Goal: Task Accomplishment & Management: Use online tool/utility

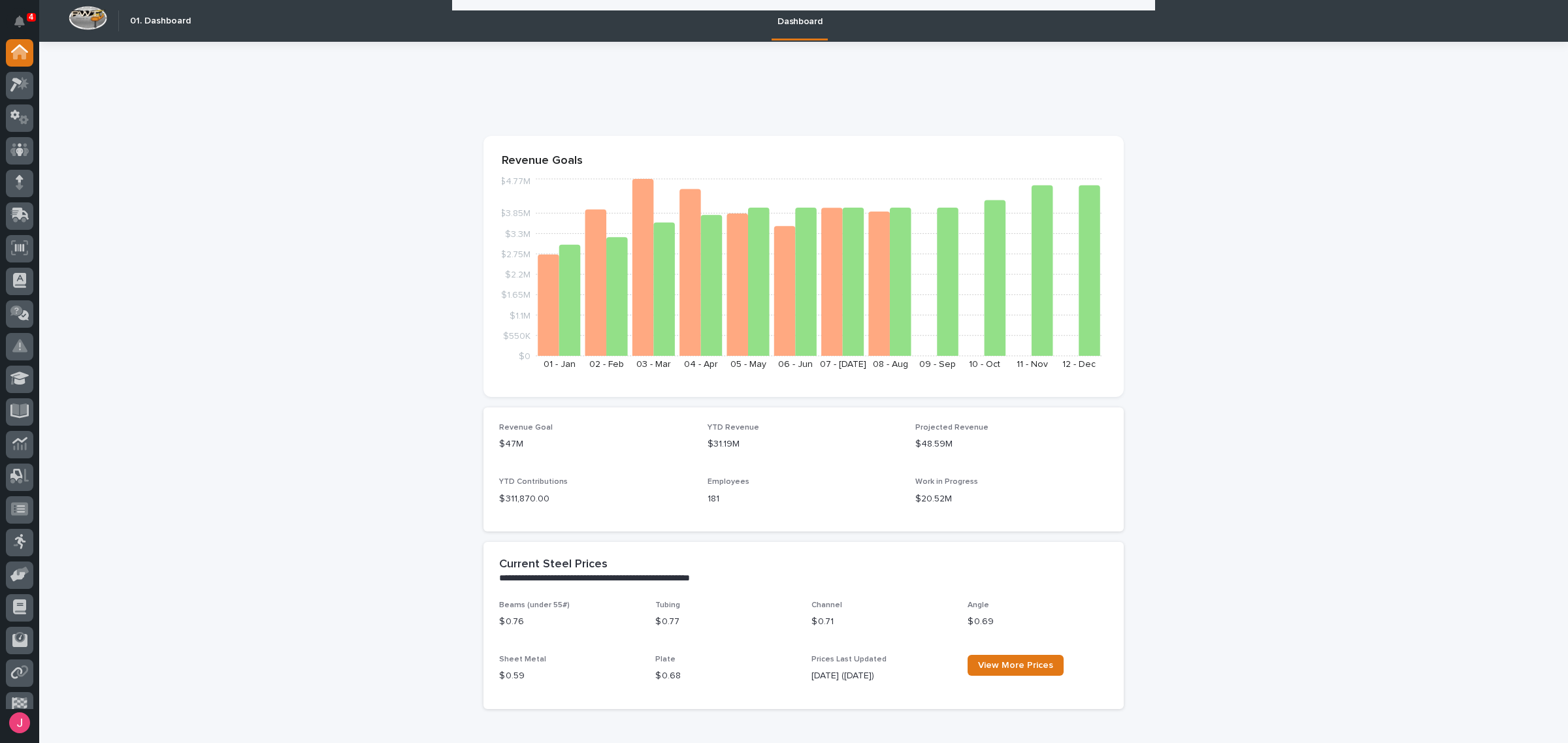
scroll to position [651, 0]
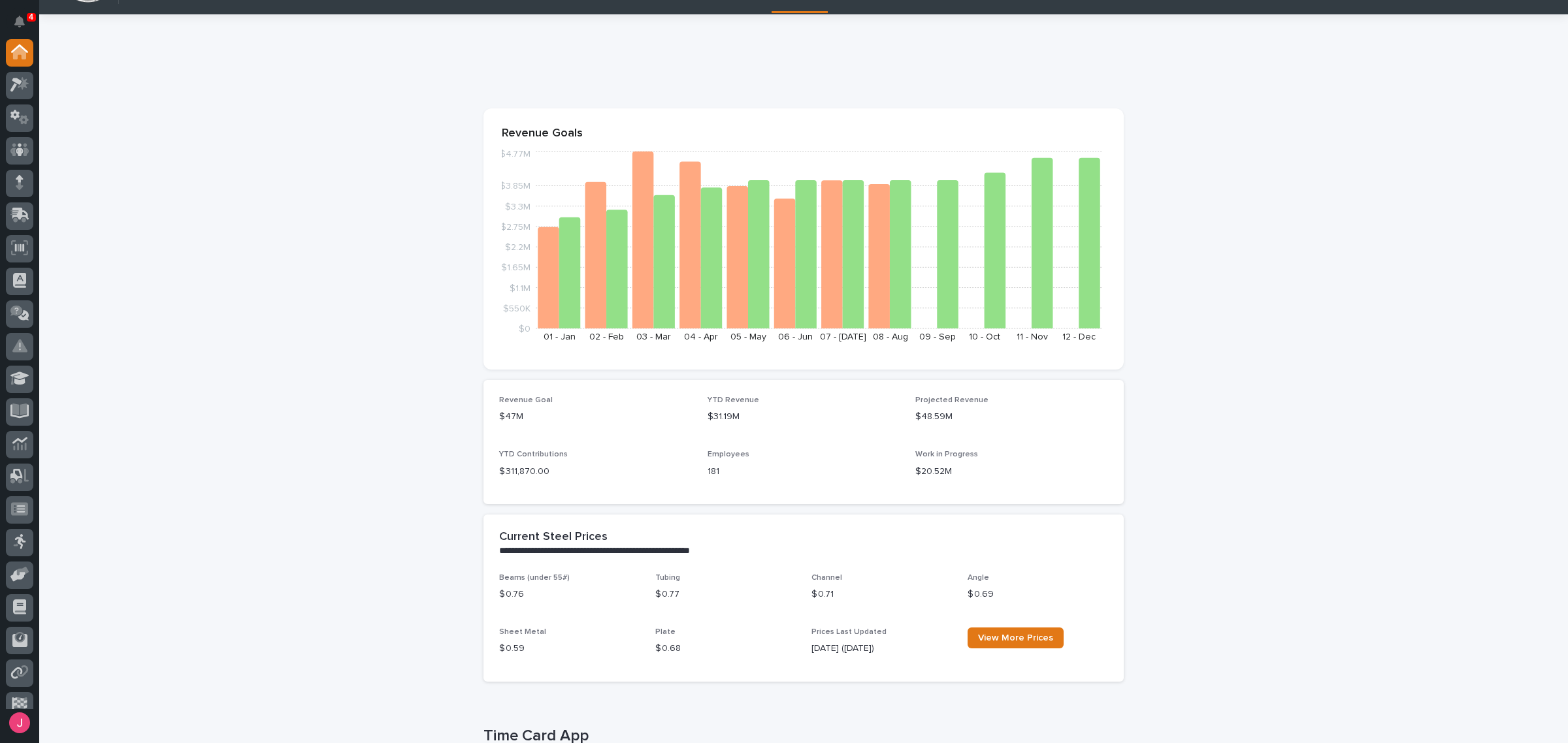
scroll to position [0, 0]
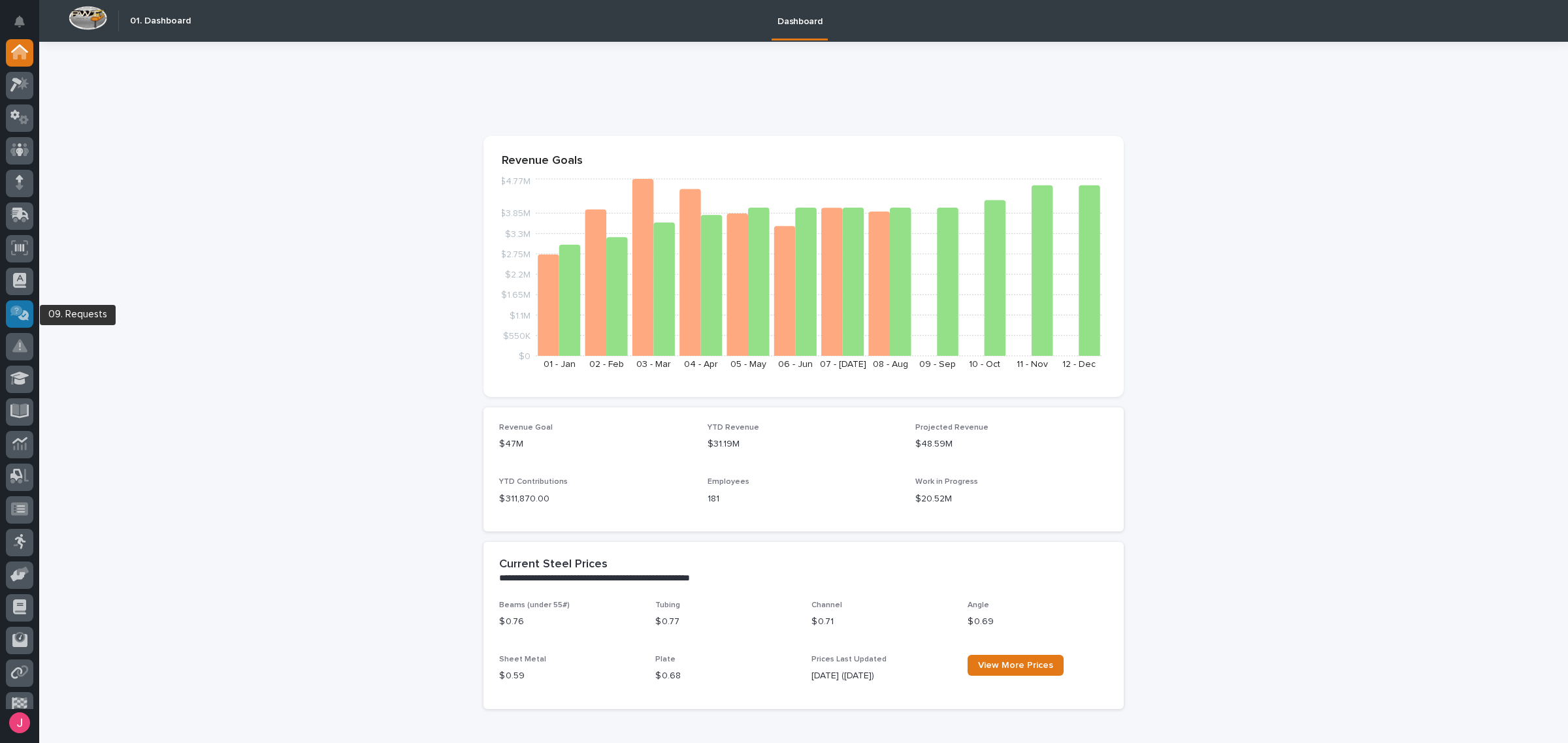
click at [23, 310] on icon at bounding box center [19, 313] width 19 height 15
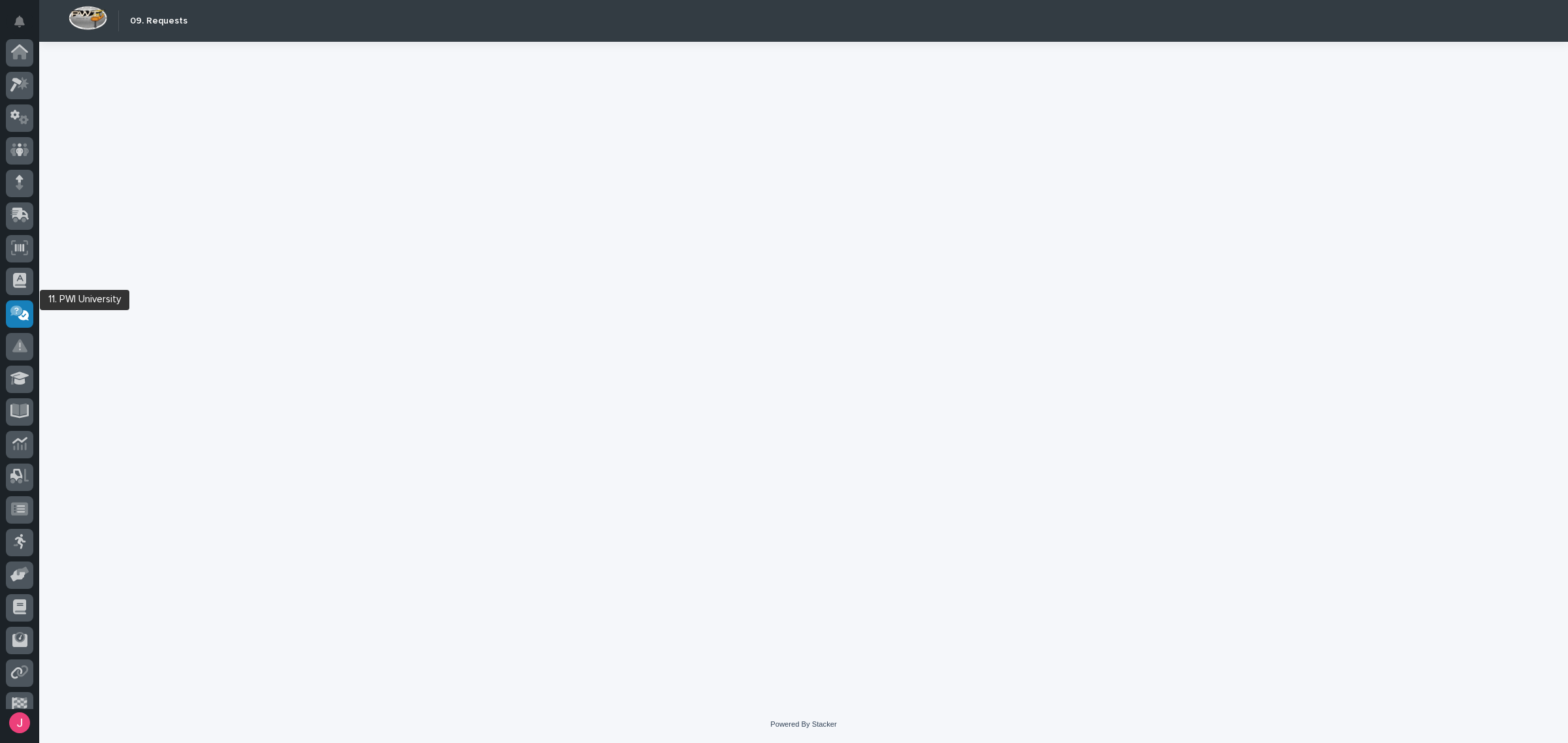
scroll to position [79, 0]
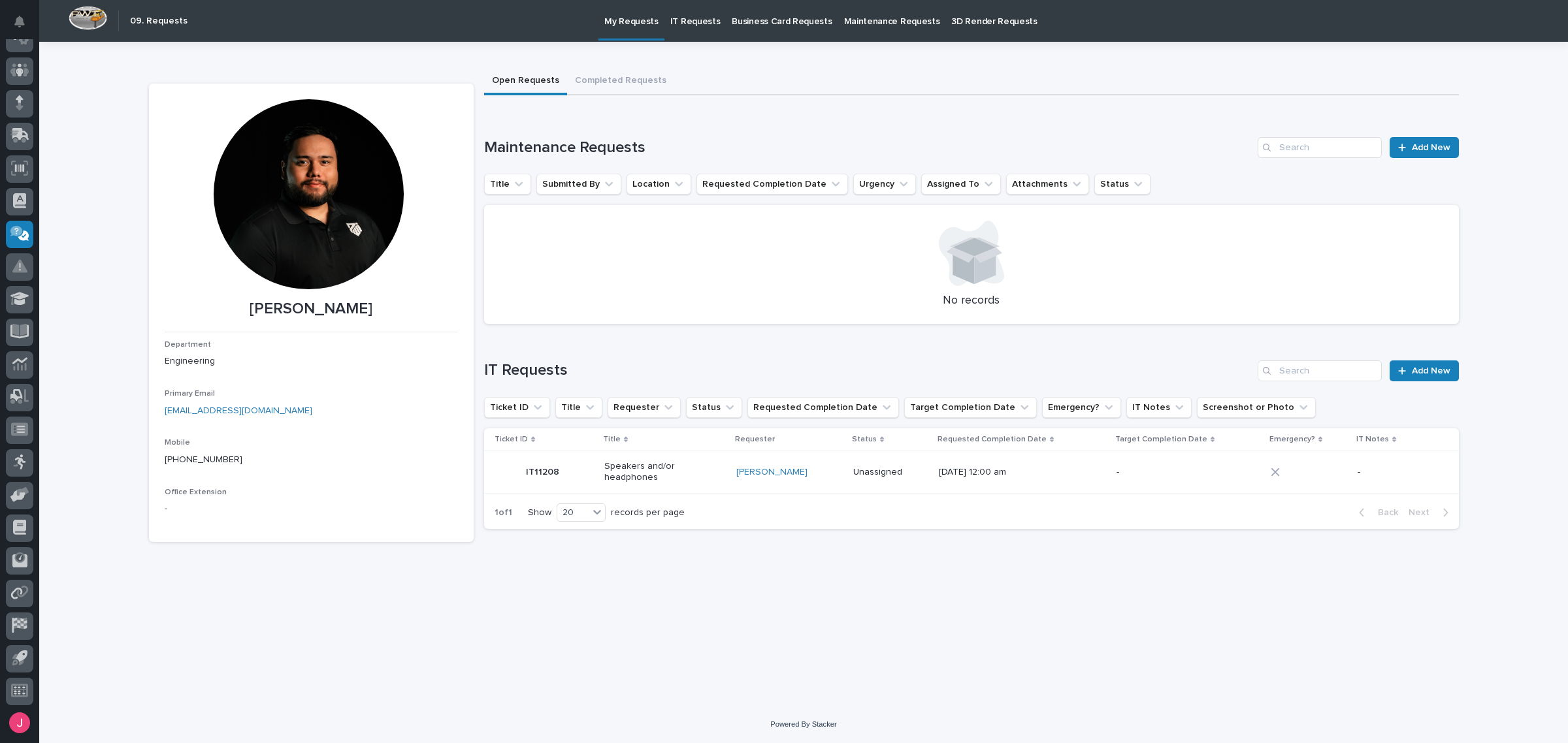
click at [324, 220] on div at bounding box center [308, 194] width 191 height 191
click at [699, 466] on div "Speakers and/or headphones" at bounding box center [665, 472] width 121 height 33
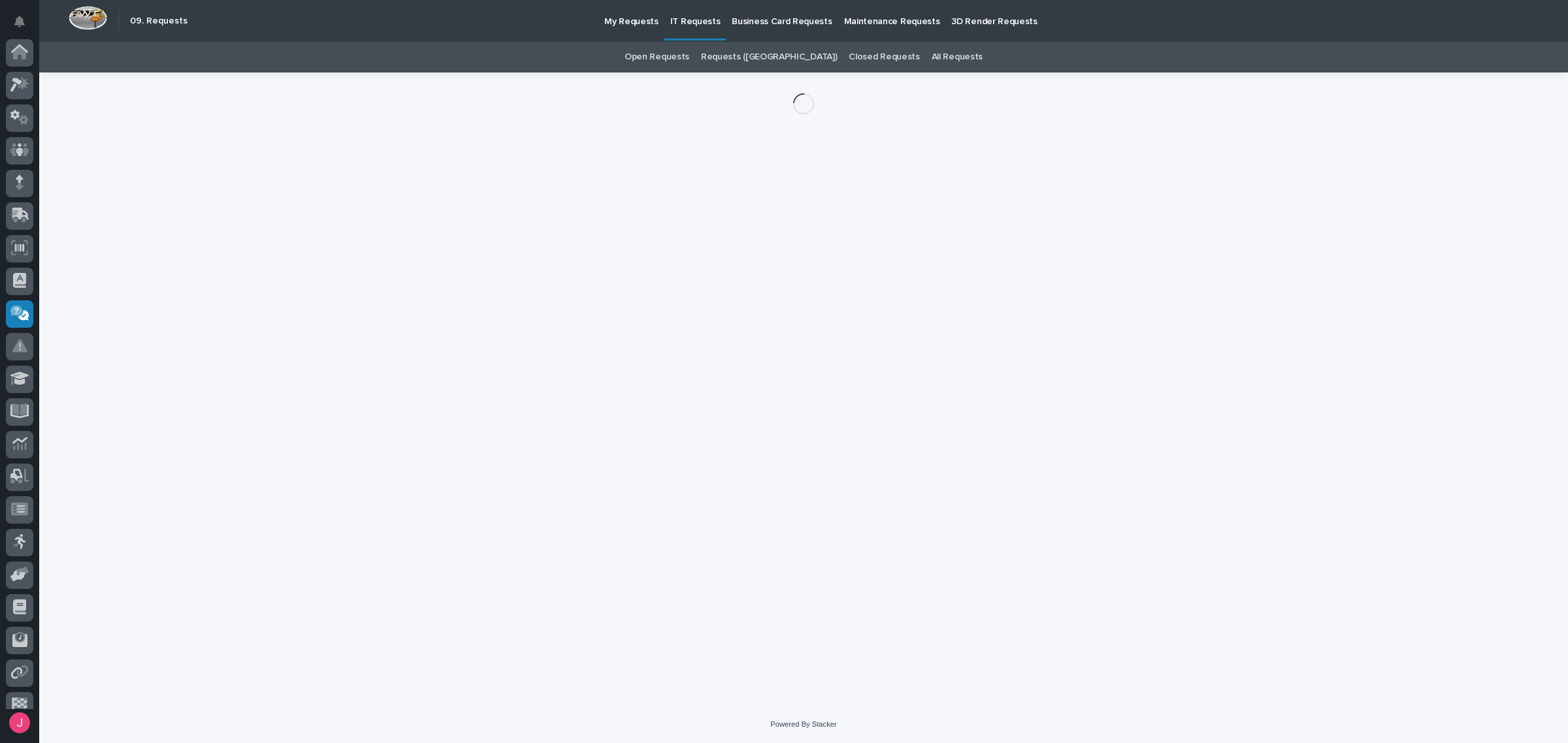
scroll to position [79, 0]
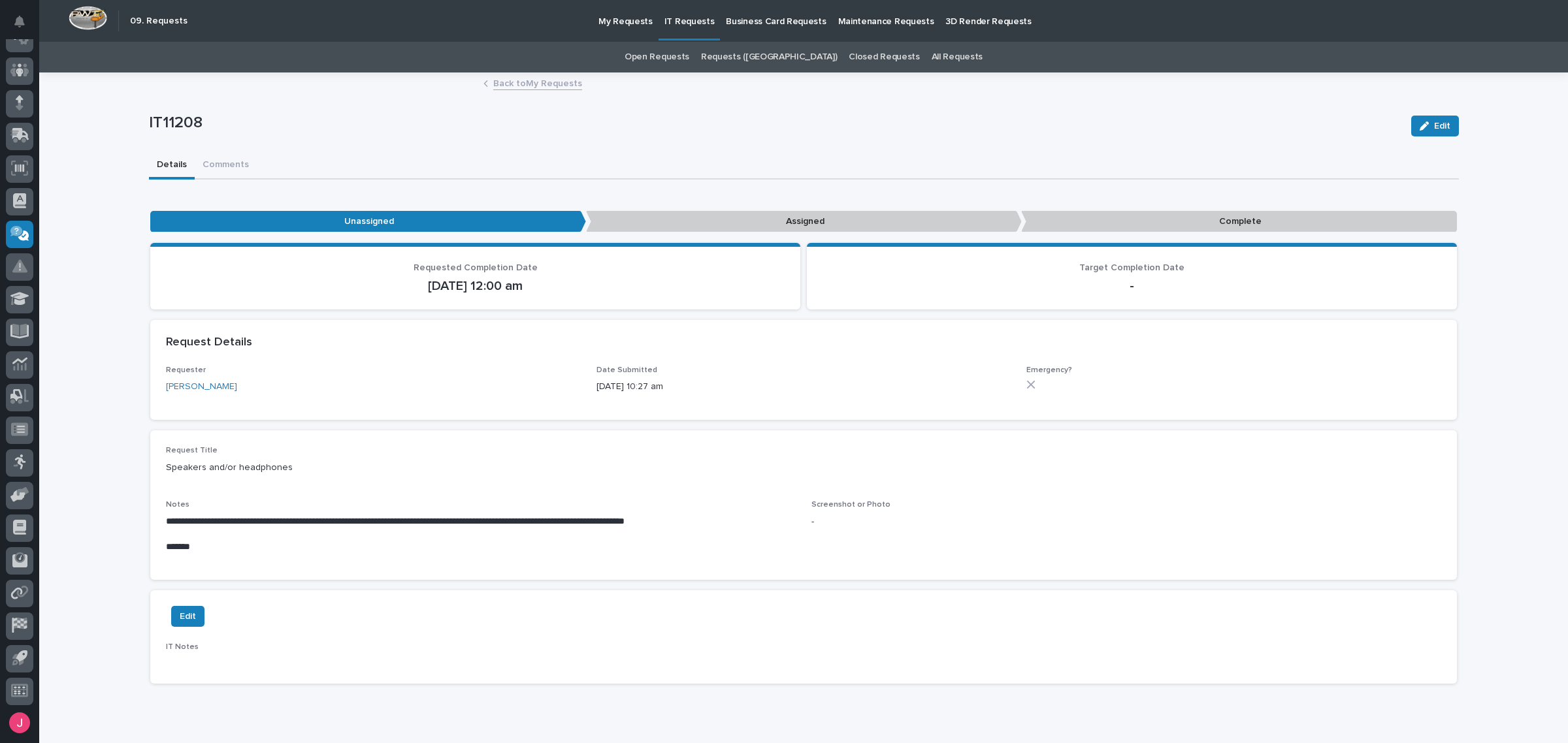
click at [541, 82] on link "Back to My Requests" at bounding box center [537, 82] width 88 height 15
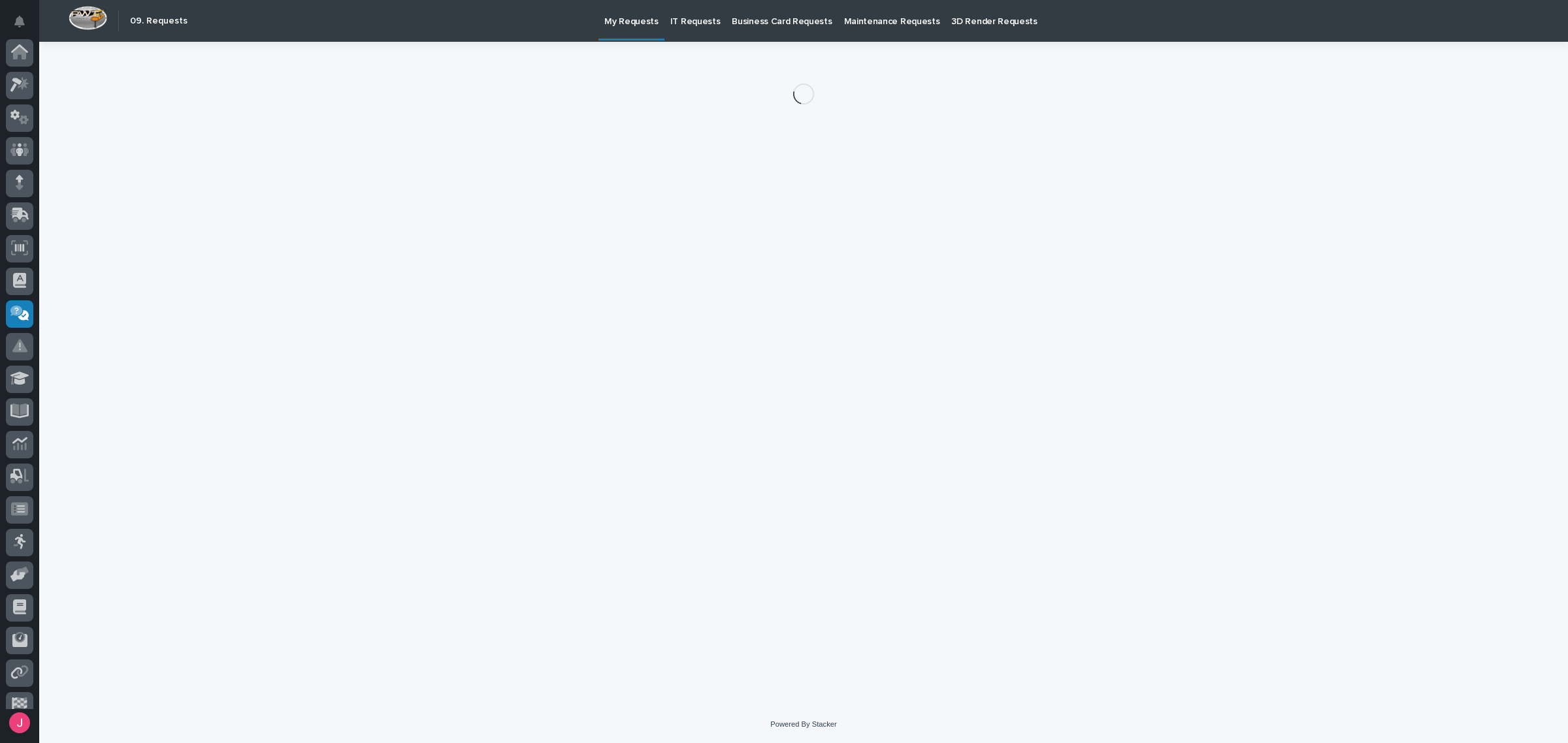
scroll to position [79, 0]
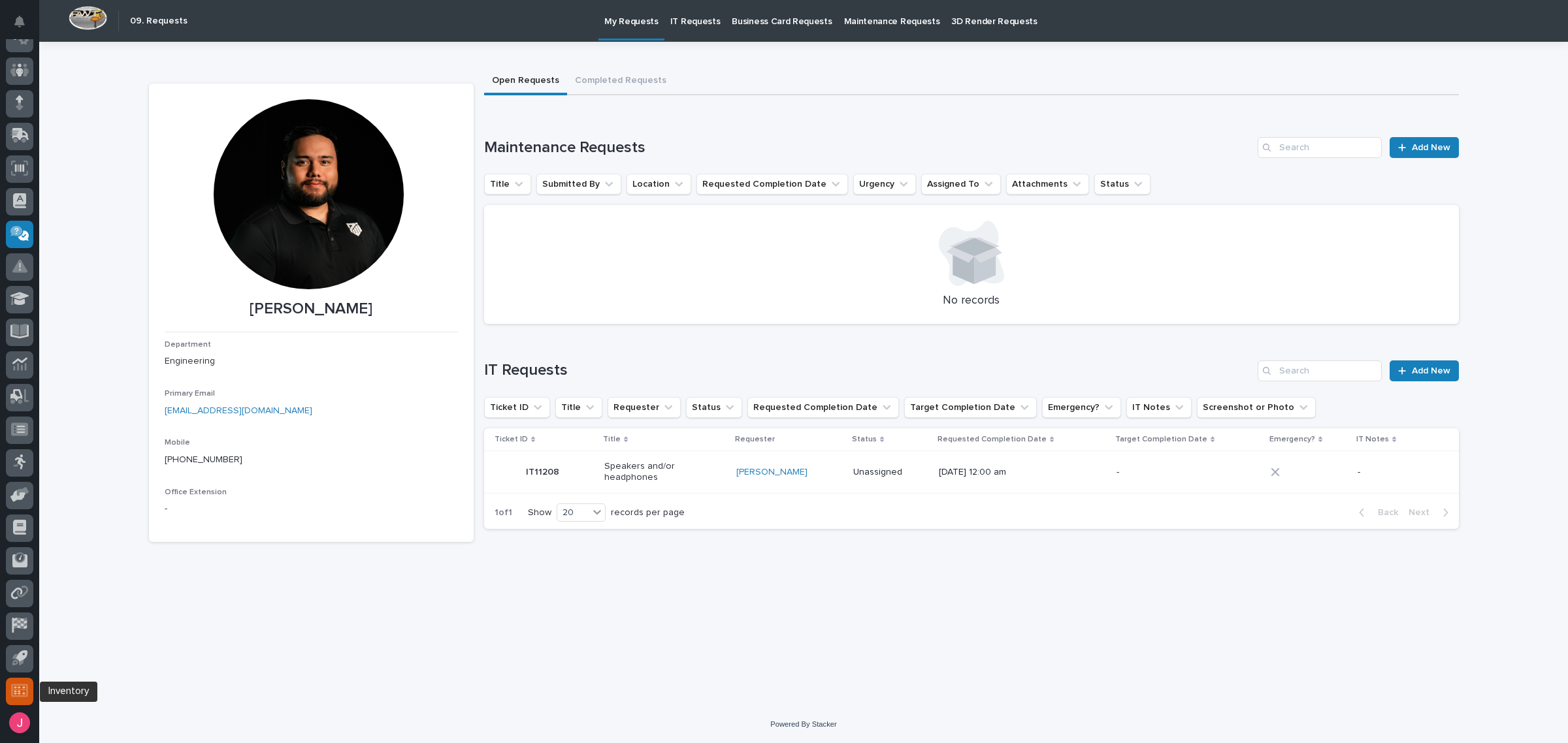
click at [13, 690] on icon at bounding box center [19, 690] width 17 height 15
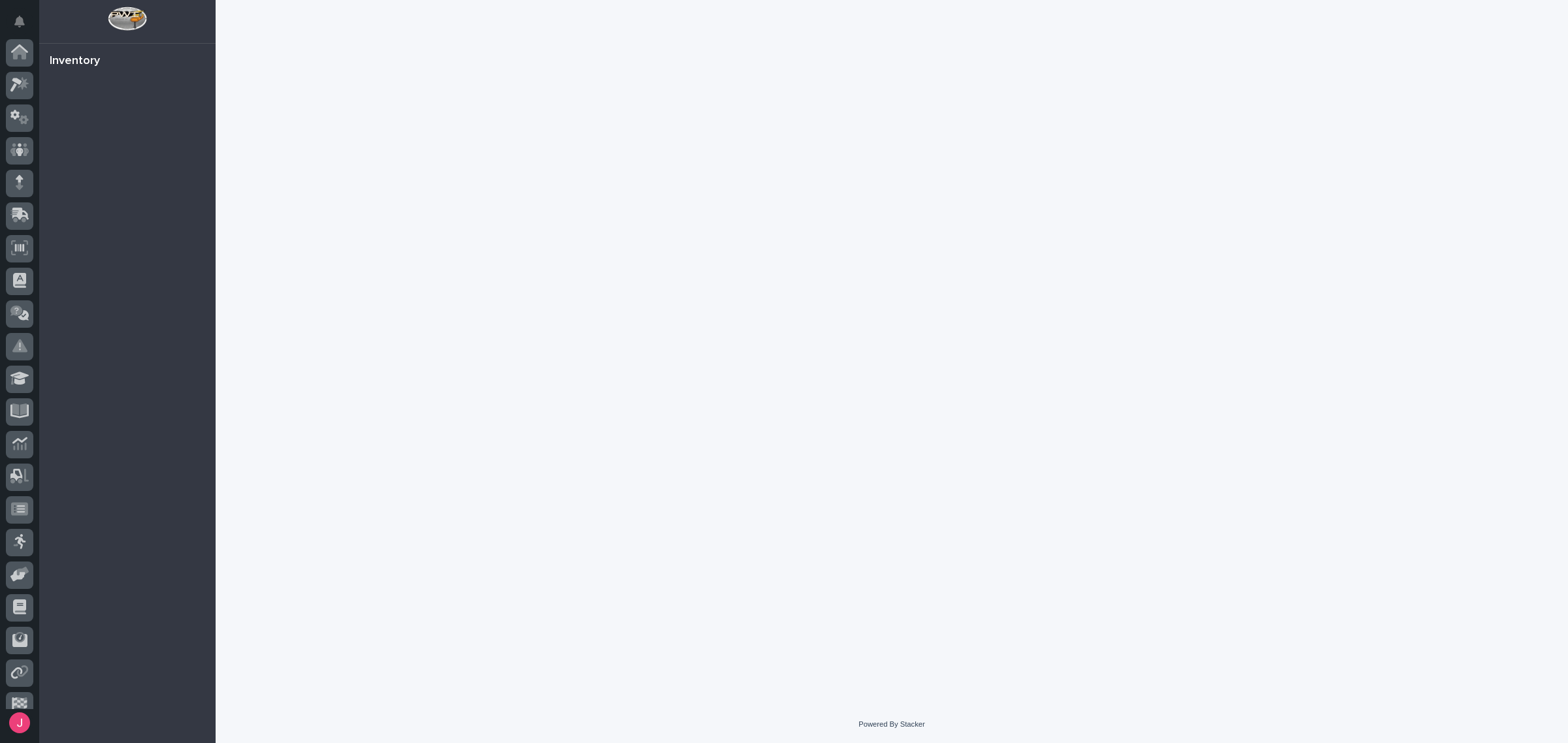
scroll to position [79, 0]
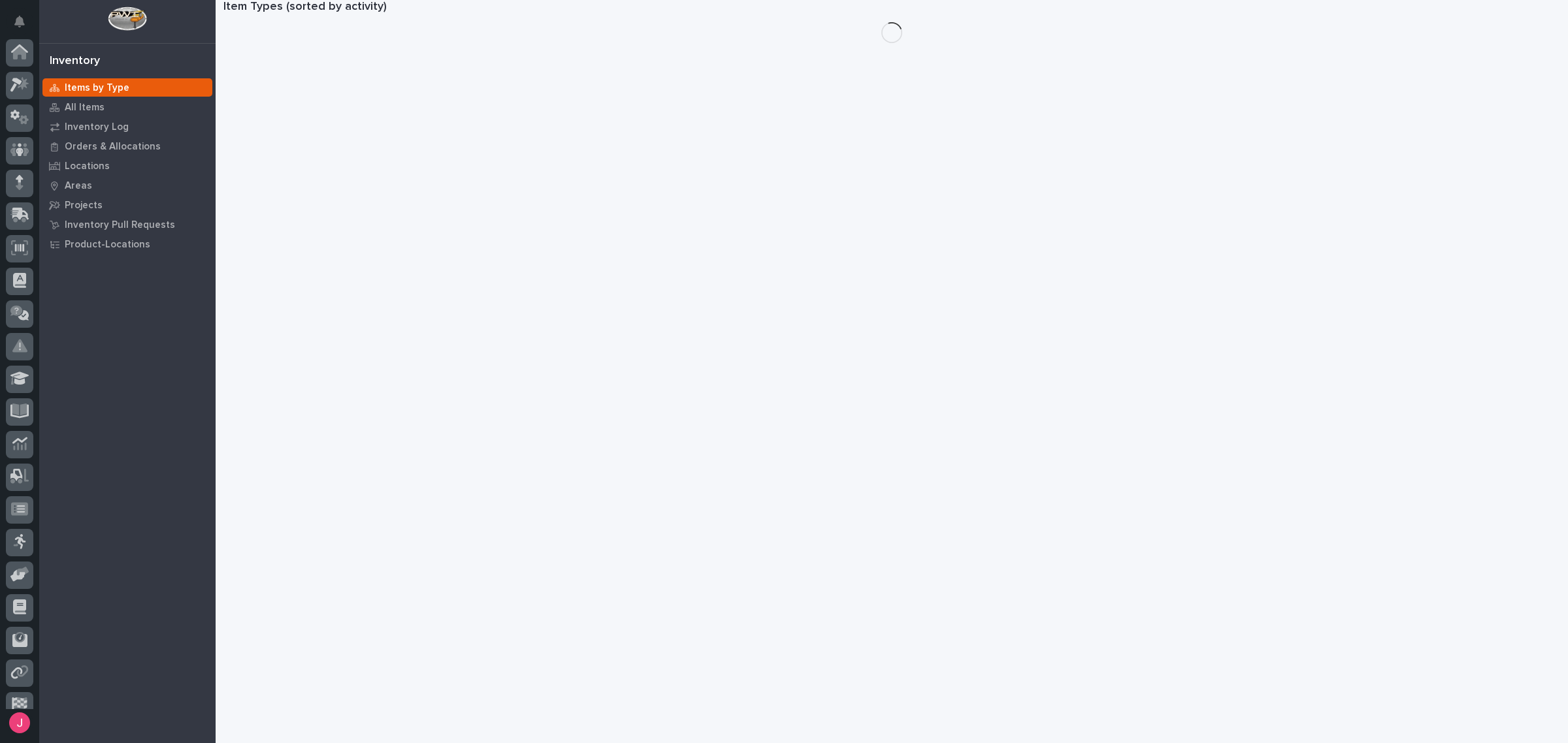
scroll to position [79, 0]
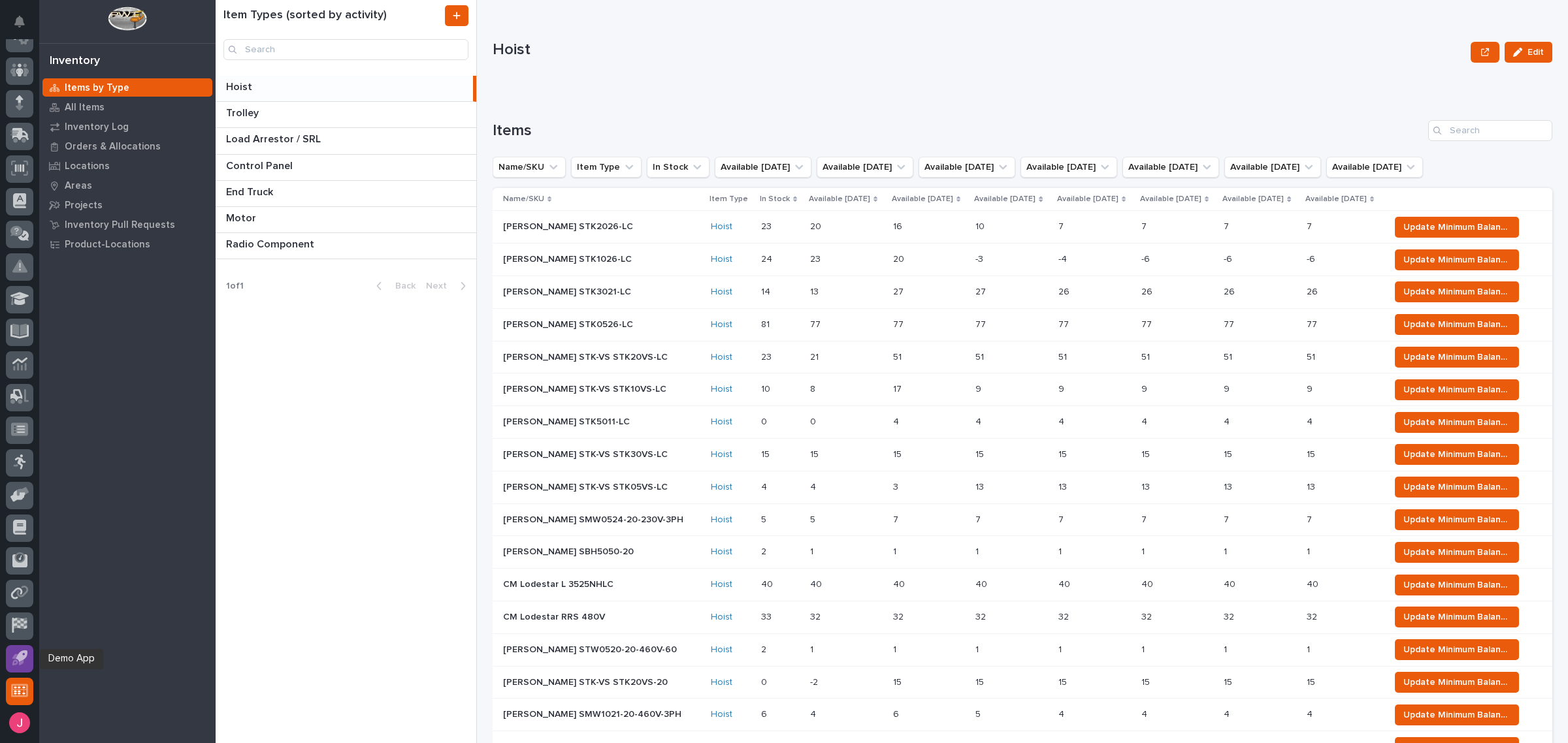
click at [16, 662] on icon at bounding box center [17, 660] width 11 height 11
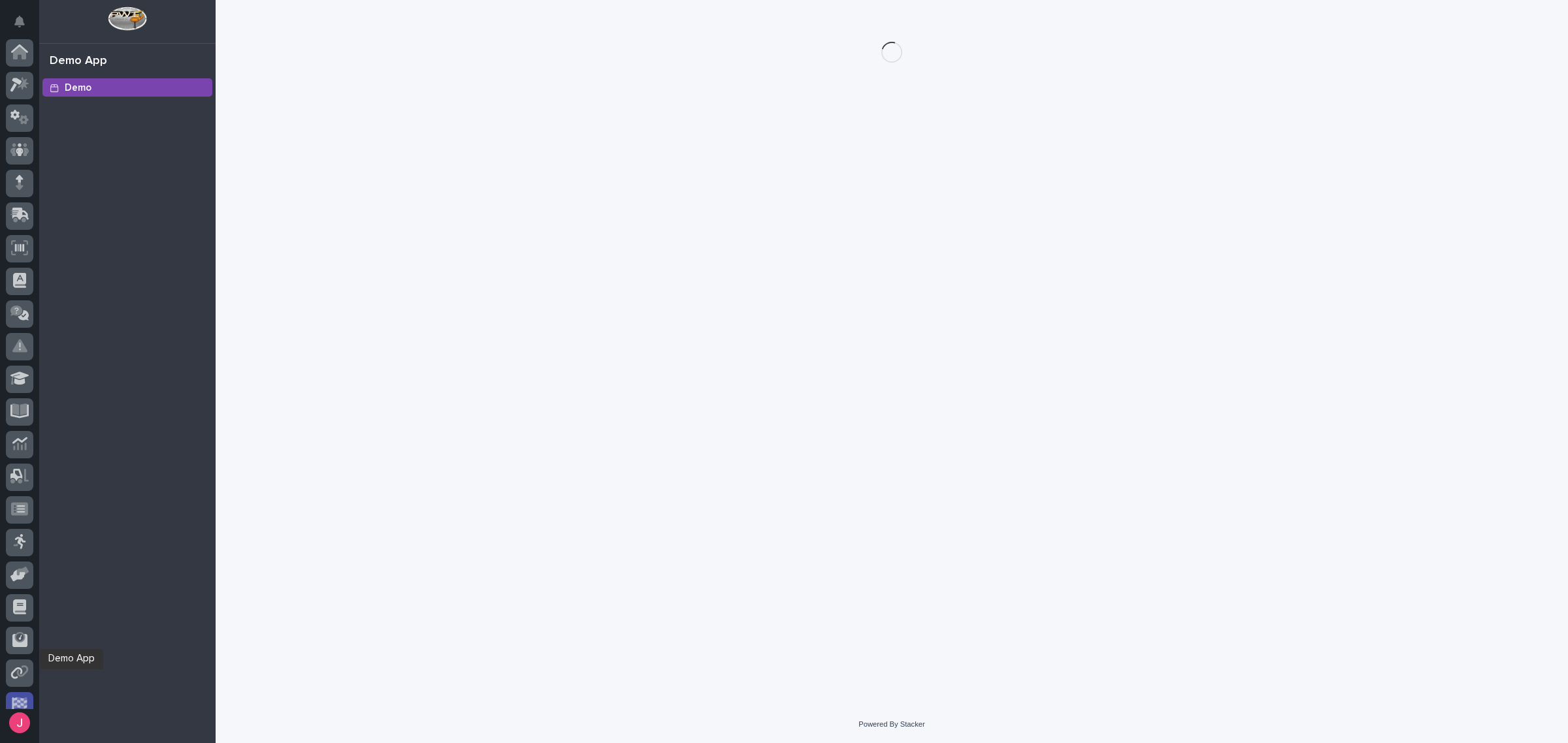
scroll to position [79, 0]
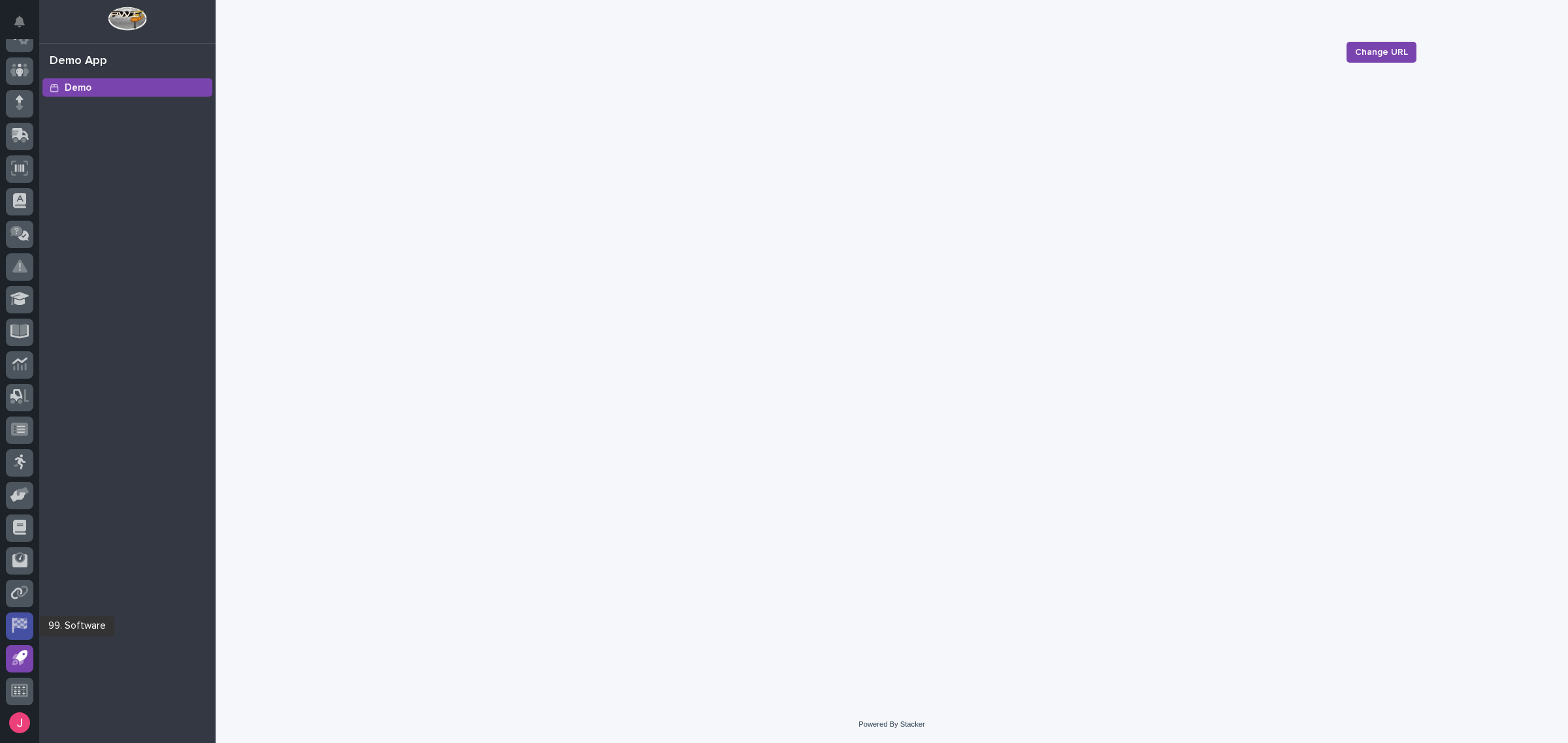
click at [16, 627] on g at bounding box center [19, 625] width 15 height 15
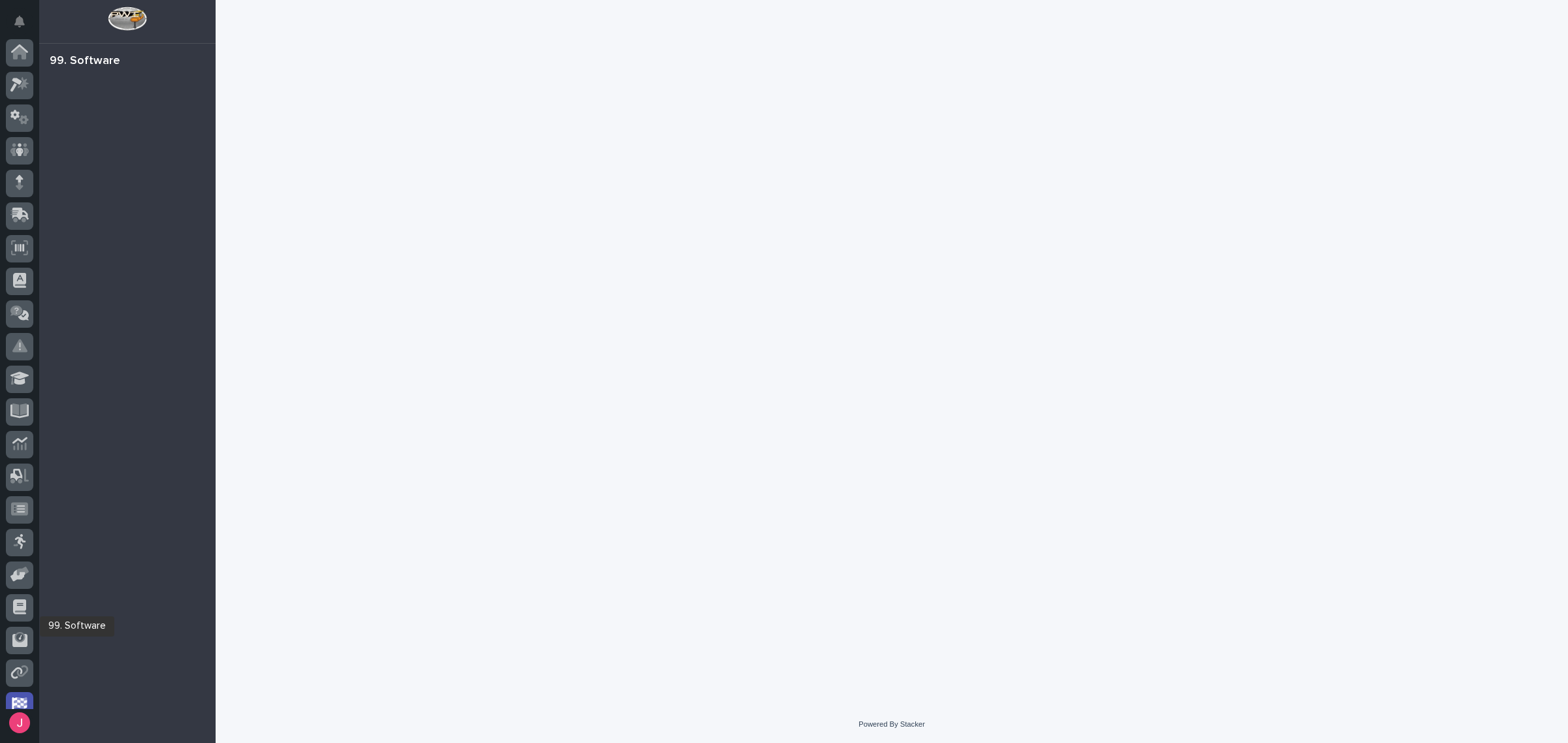
scroll to position [79, 0]
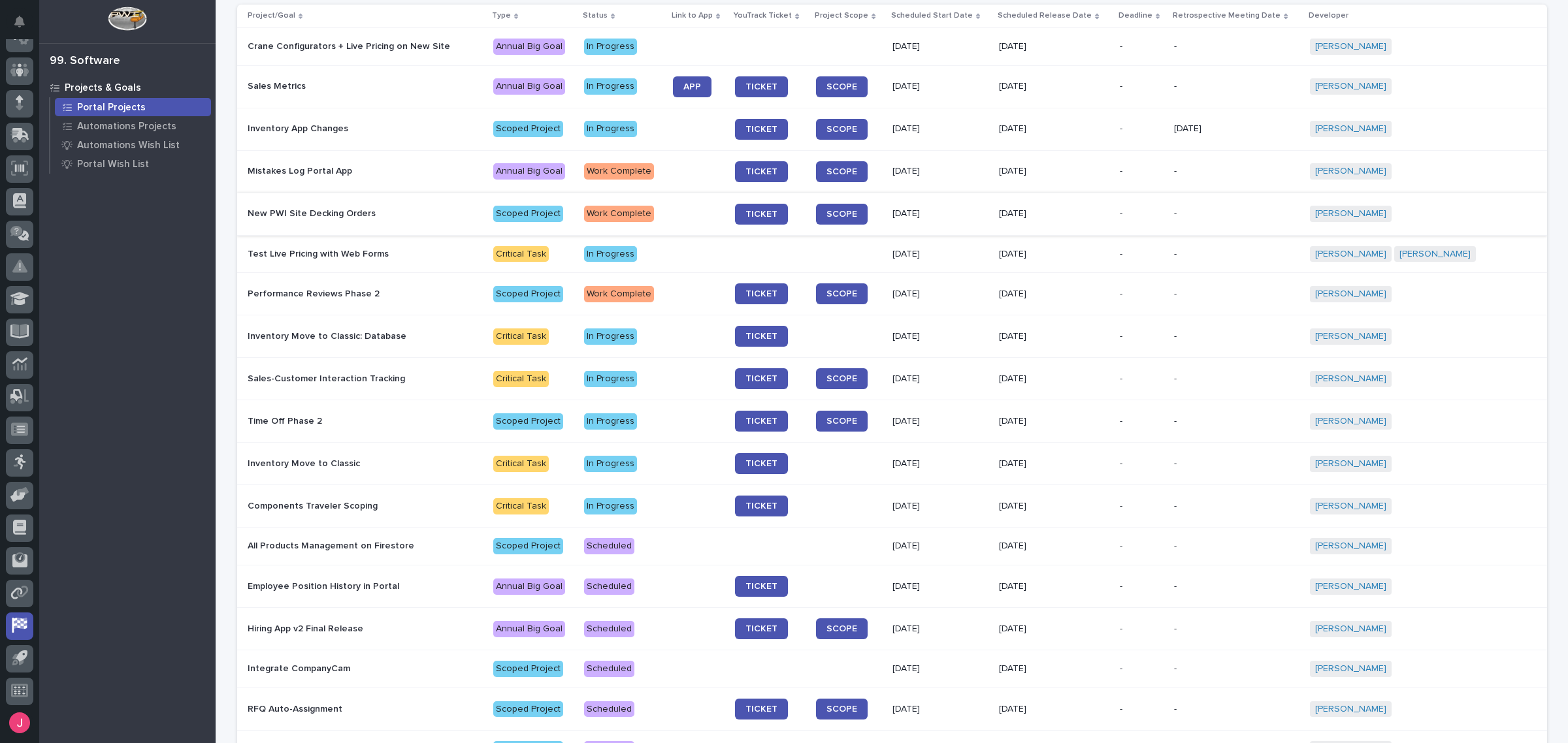
scroll to position [490, 0]
